Goal: Transaction & Acquisition: Purchase product/service

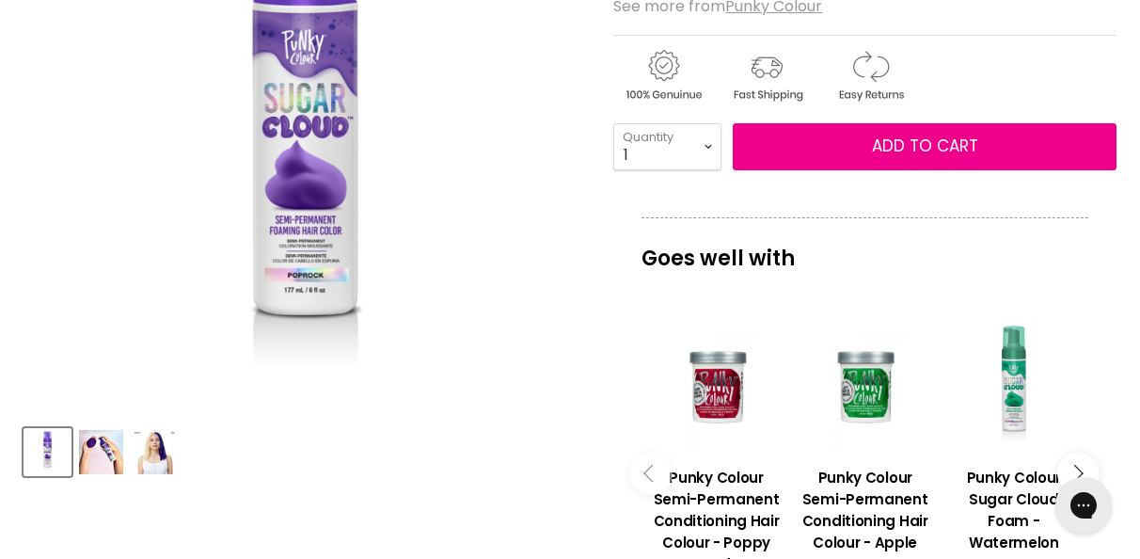
scroll to position [564, 0]
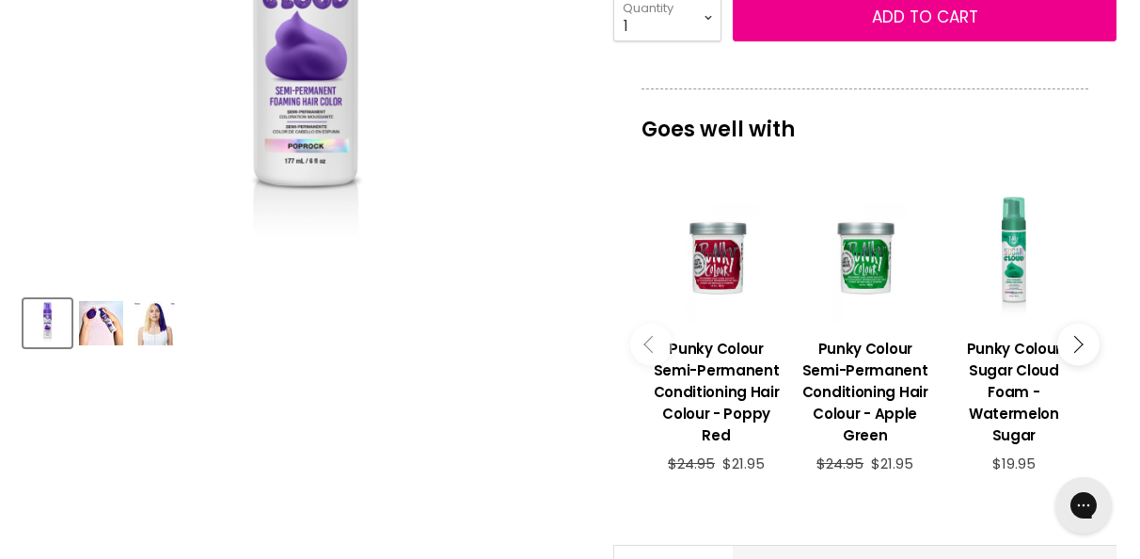
click at [1081, 341] on icon "Main content" at bounding box center [1073, 344] width 17 height 17
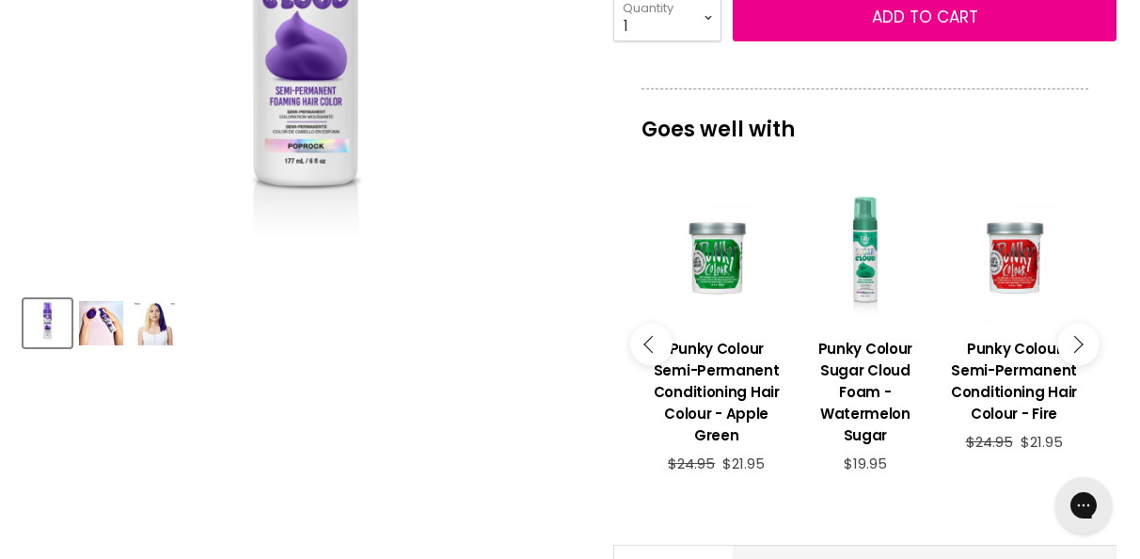
click at [1081, 341] on icon "Main content" at bounding box center [1073, 344] width 17 height 17
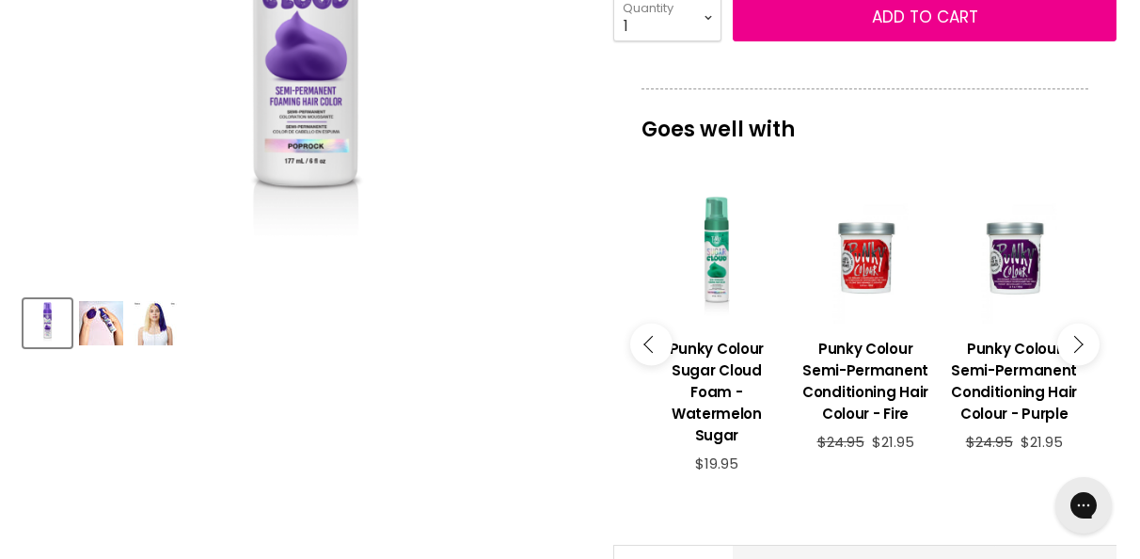
click at [1081, 341] on icon "Main content" at bounding box center [1073, 344] width 17 height 17
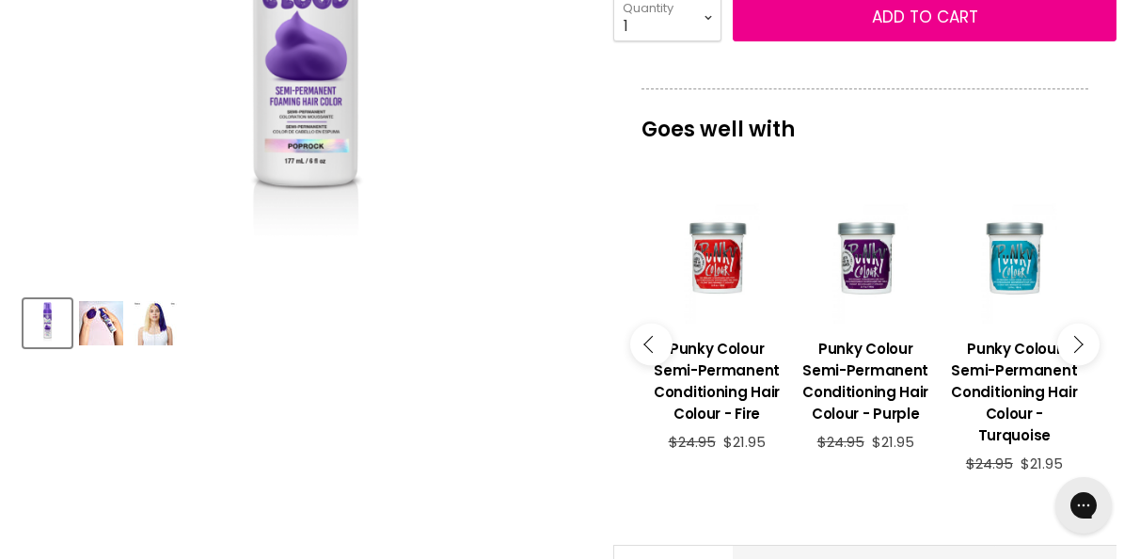
click at [1081, 341] on icon "Main content" at bounding box center [1073, 344] width 17 height 17
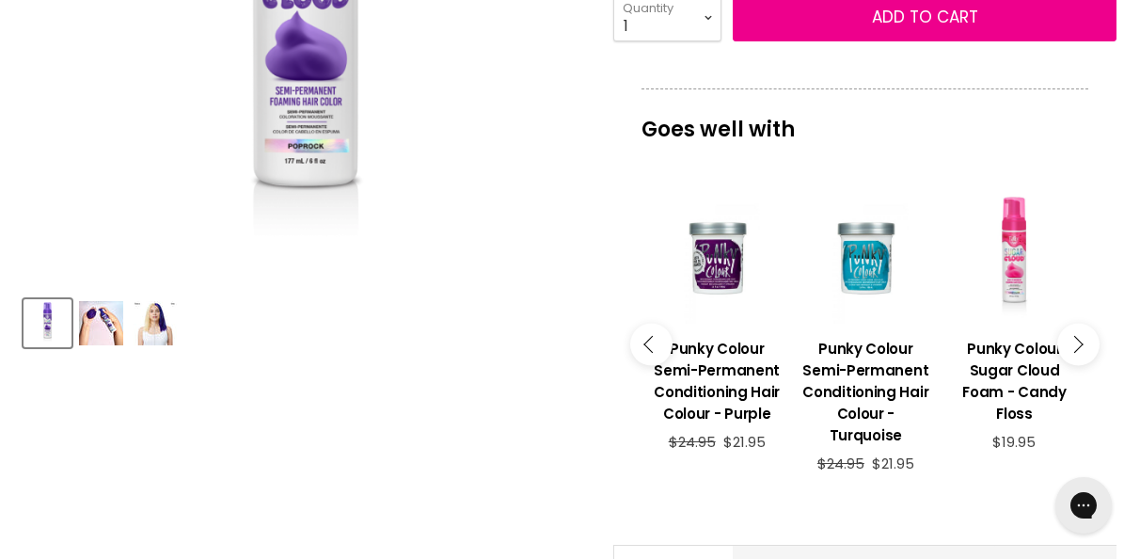
click at [1081, 341] on icon "Main content" at bounding box center [1073, 344] width 17 height 17
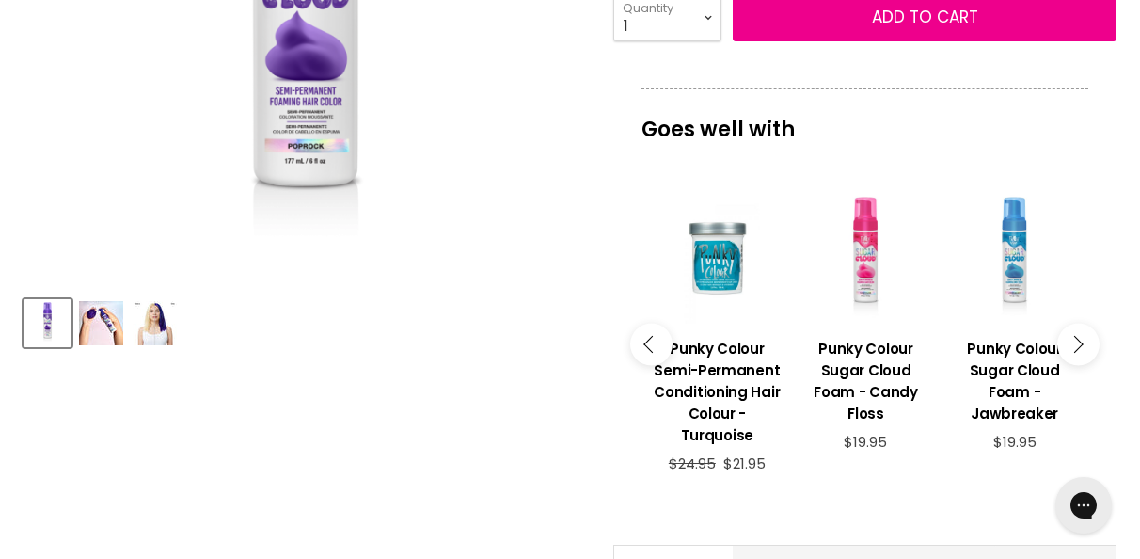
click at [1081, 341] on icon "Main content" at bounding box center [1073, 344] width 17 height 17
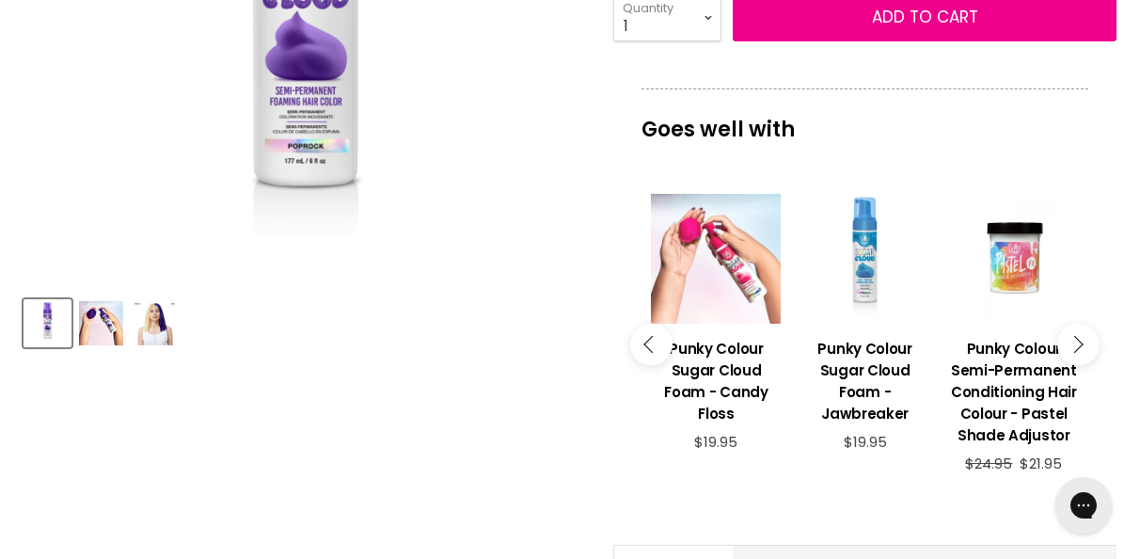
click at [714, 263] on div "Main content" at bounding box center [716, 259] width 130 height 130
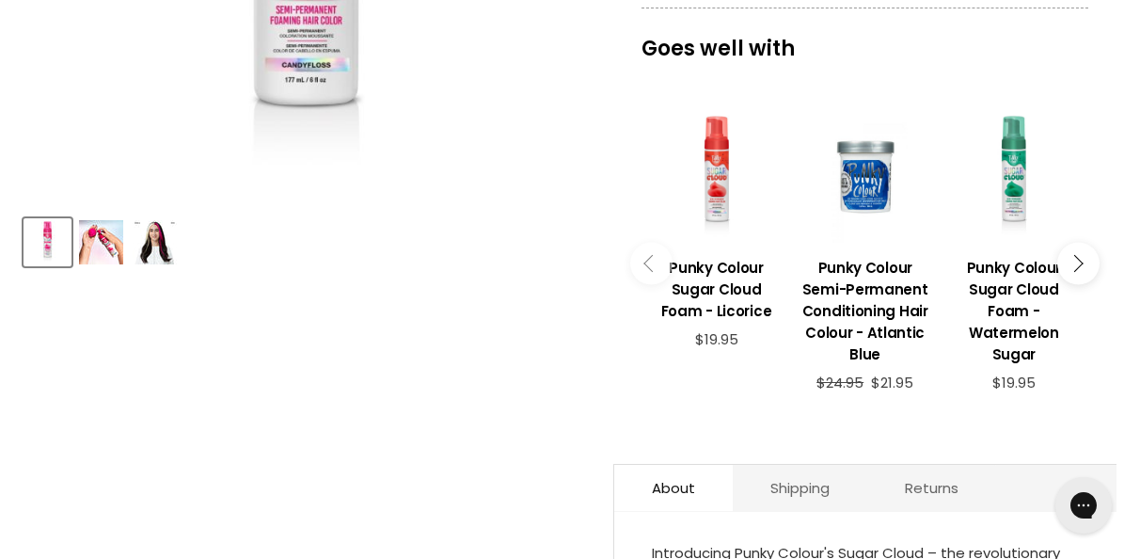
scroll to position [175, 0]
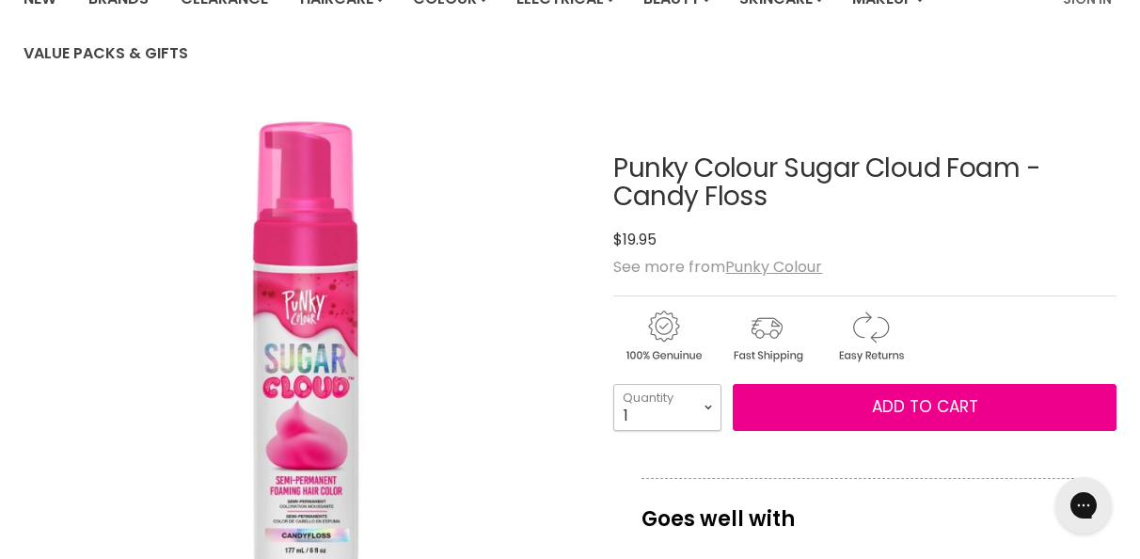
click at [705, 401] on select "1 2 3 4 5 6 7 8 9 10+" at bounding box center [667, 407] width 108 height 47
select select "4"
click at [613, 384] on select "1 2 3 4 5 6 7 8 9 10+" at bounding box center [667, 407] width 108 height 47
type input "4"
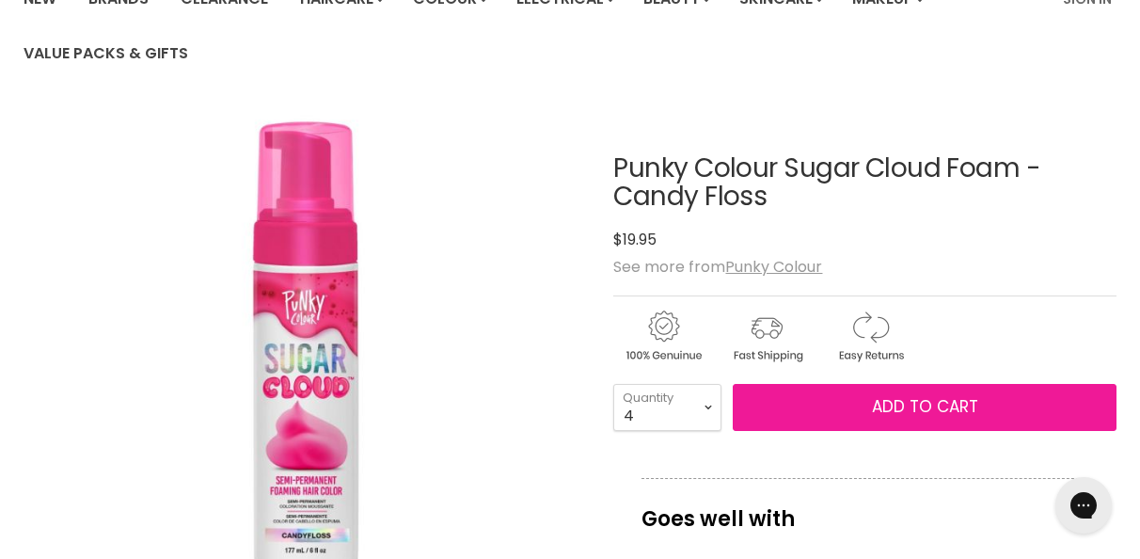
click at [876, 401] on span "Add to cart" at bounding box center [925, 406] width 106 height 23
click at [949, 410] on span "Add to cart" at bounding box center [925, 406] width 106 height 23
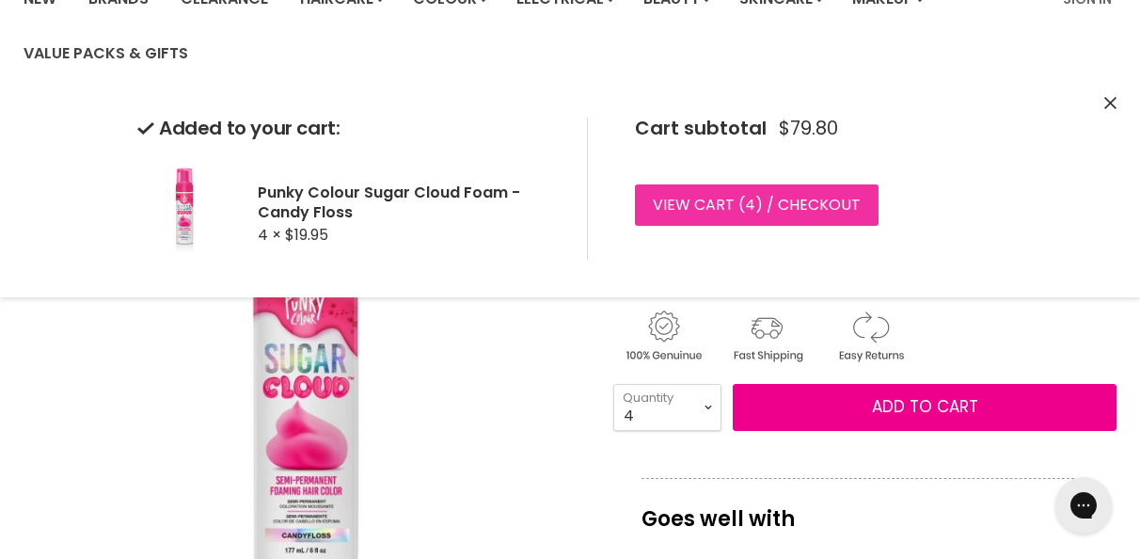
click at [823, 195] on link "View cart ( 4 ) / Checkout" at bounding box center [757, 204] width 244 height 41
